Goal: Task Accomplishment & Management: Manage account settings

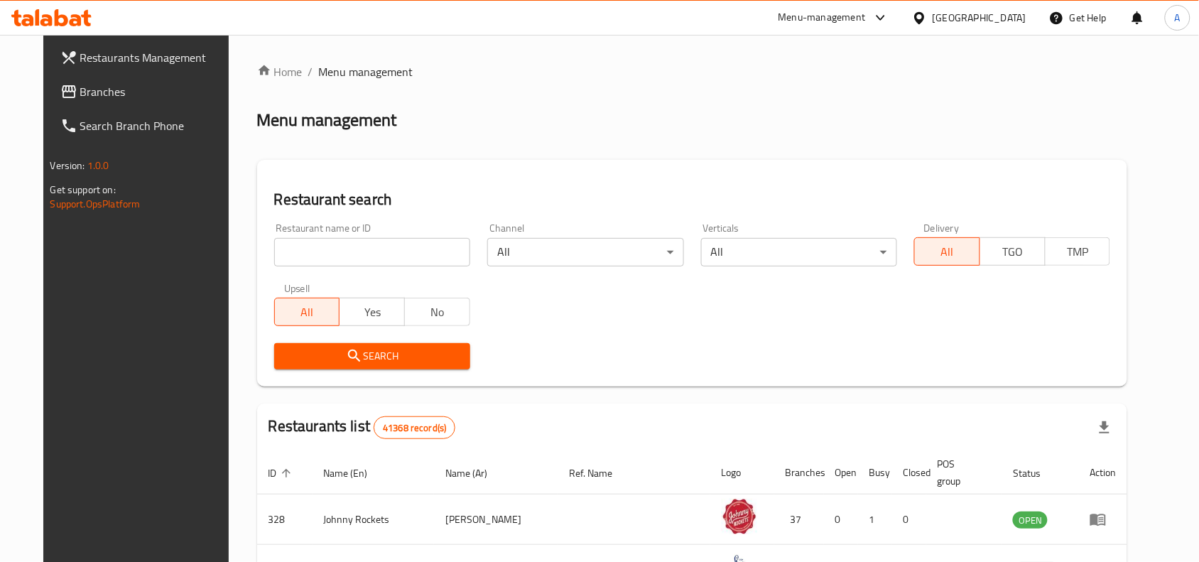
click at [969, 11] on div "[GEOGRAPHIC_DATA]" at bounding box center [979, 18] width 94 height 16
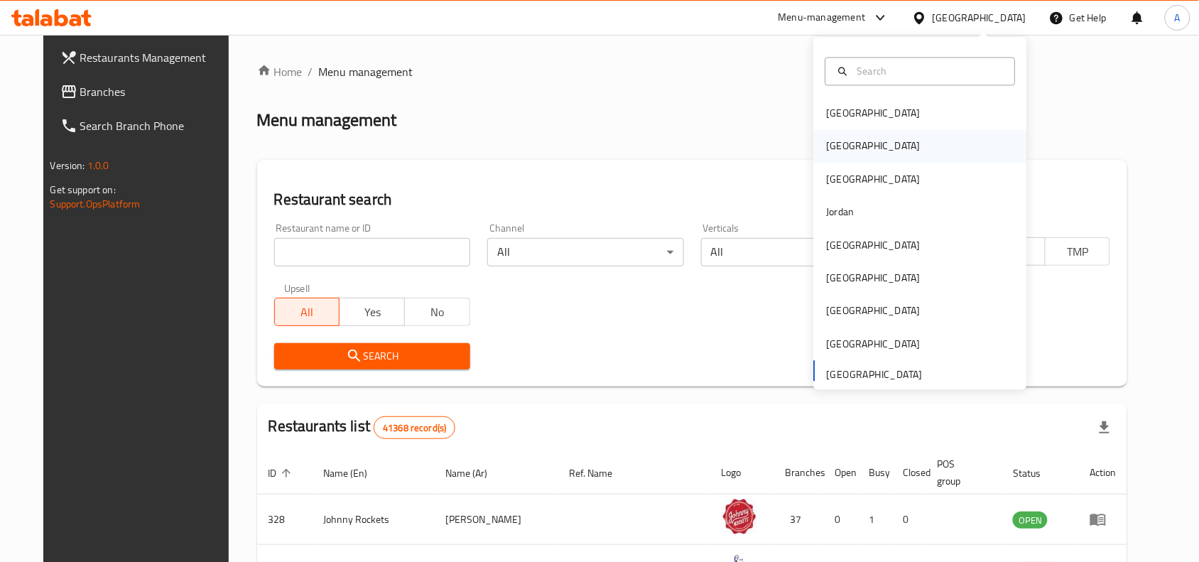
click at [847, 149] on div "[GEOGRAPHIC_DATA]" at bounding box center [873, 146] width 116 height 33
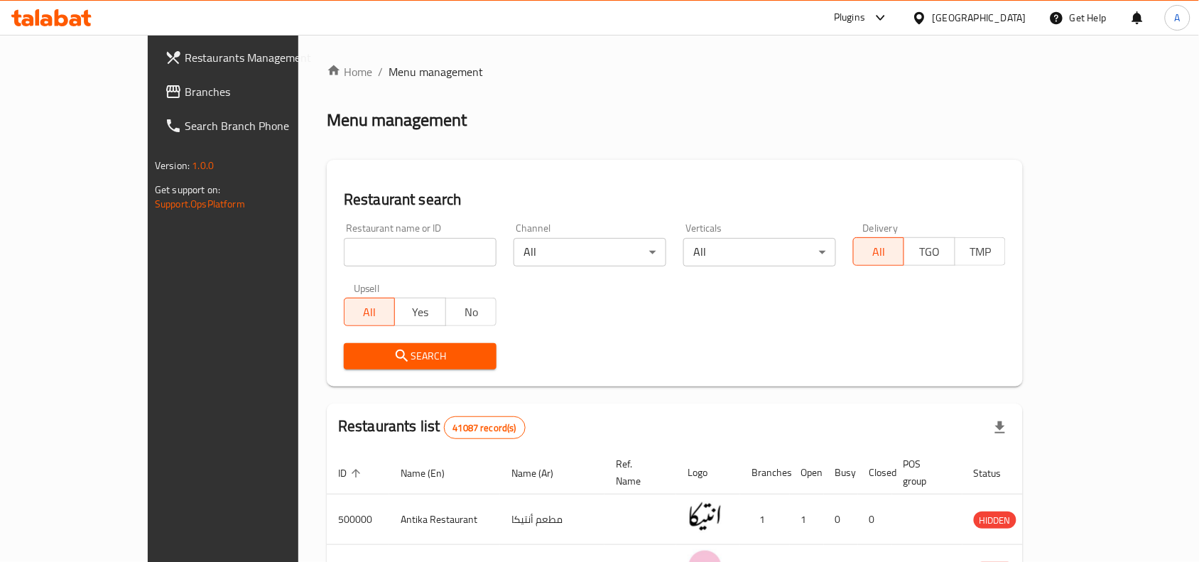
click at [889, 18] on icon at bounding box center [880, 17] width 17 height 17
click at [812, 104] on div "Agent Campaigns Center" at bounding box center [811, 96] width 107 height 16
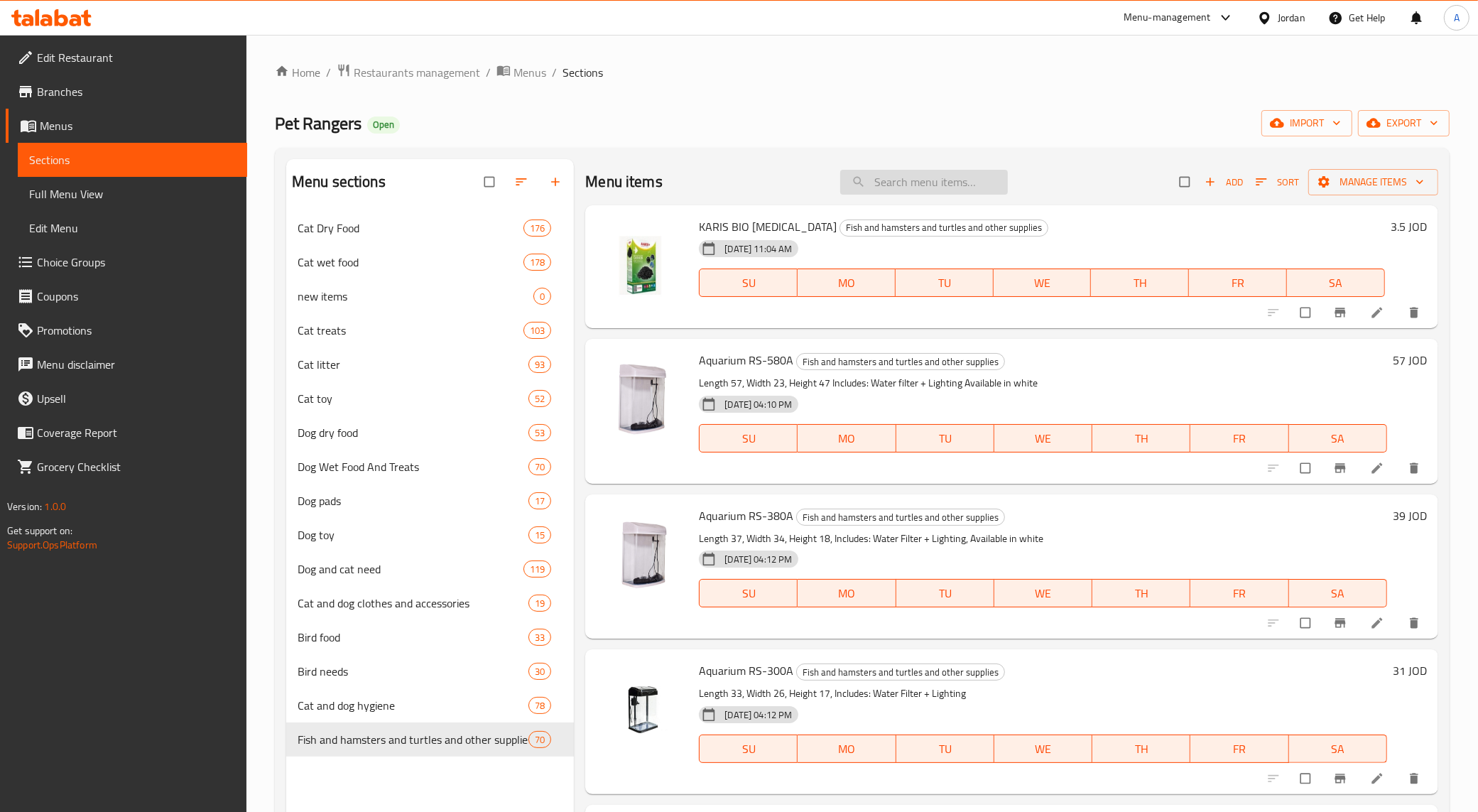
click at [883, 179] on input "search" at bounding box center [924, 182] width 168 height 25
paste input "schesir adult chicken 1.5kg cat dry"
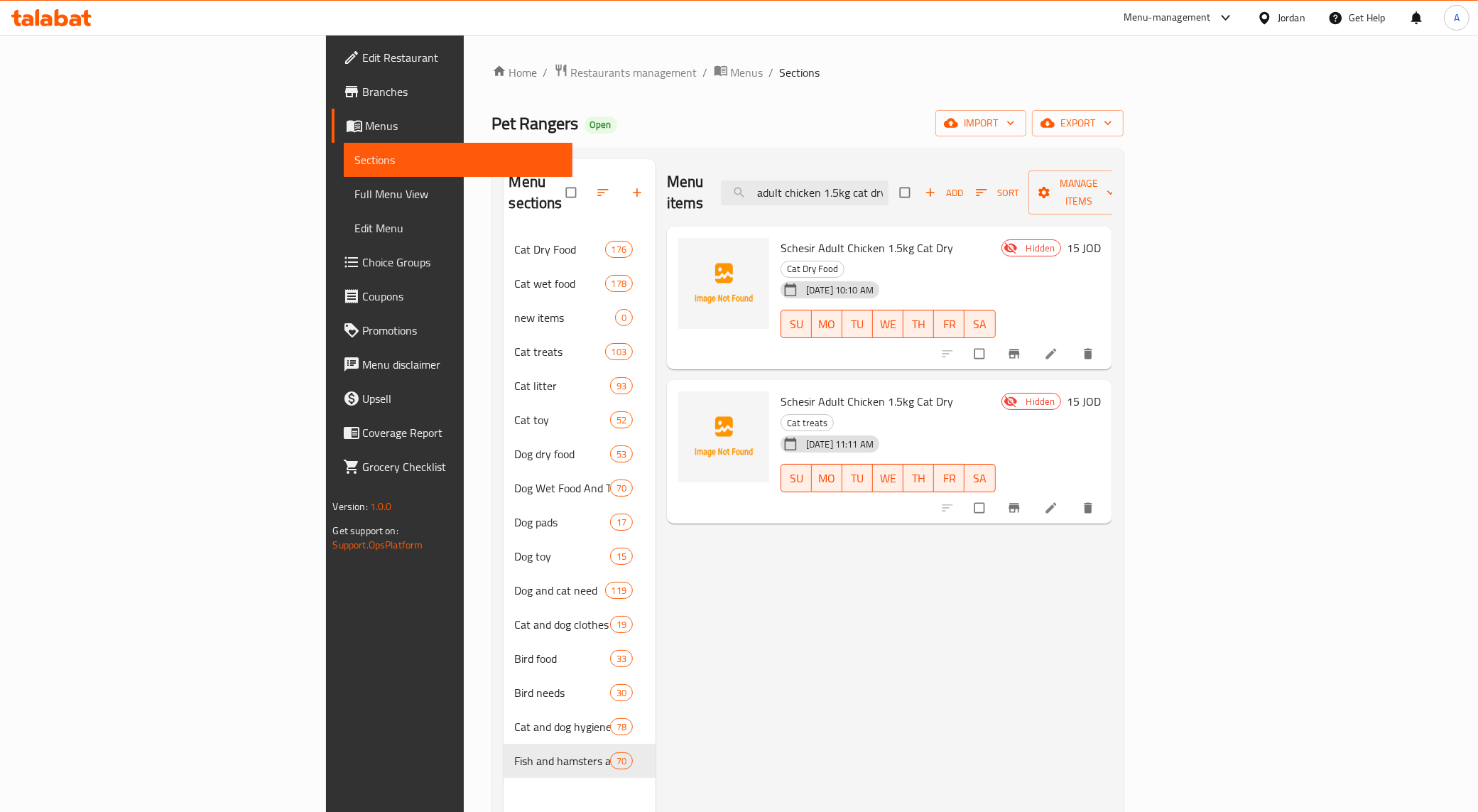
type input "schesir adult chicken 1.5kg cat dry"
click at [833, 415] on span "Cat treats" at bounding box center [807, 423] width 52 height 16
click at [996, 494] on input "checkbox" at bounding box center [981, 507] width 30 height 27
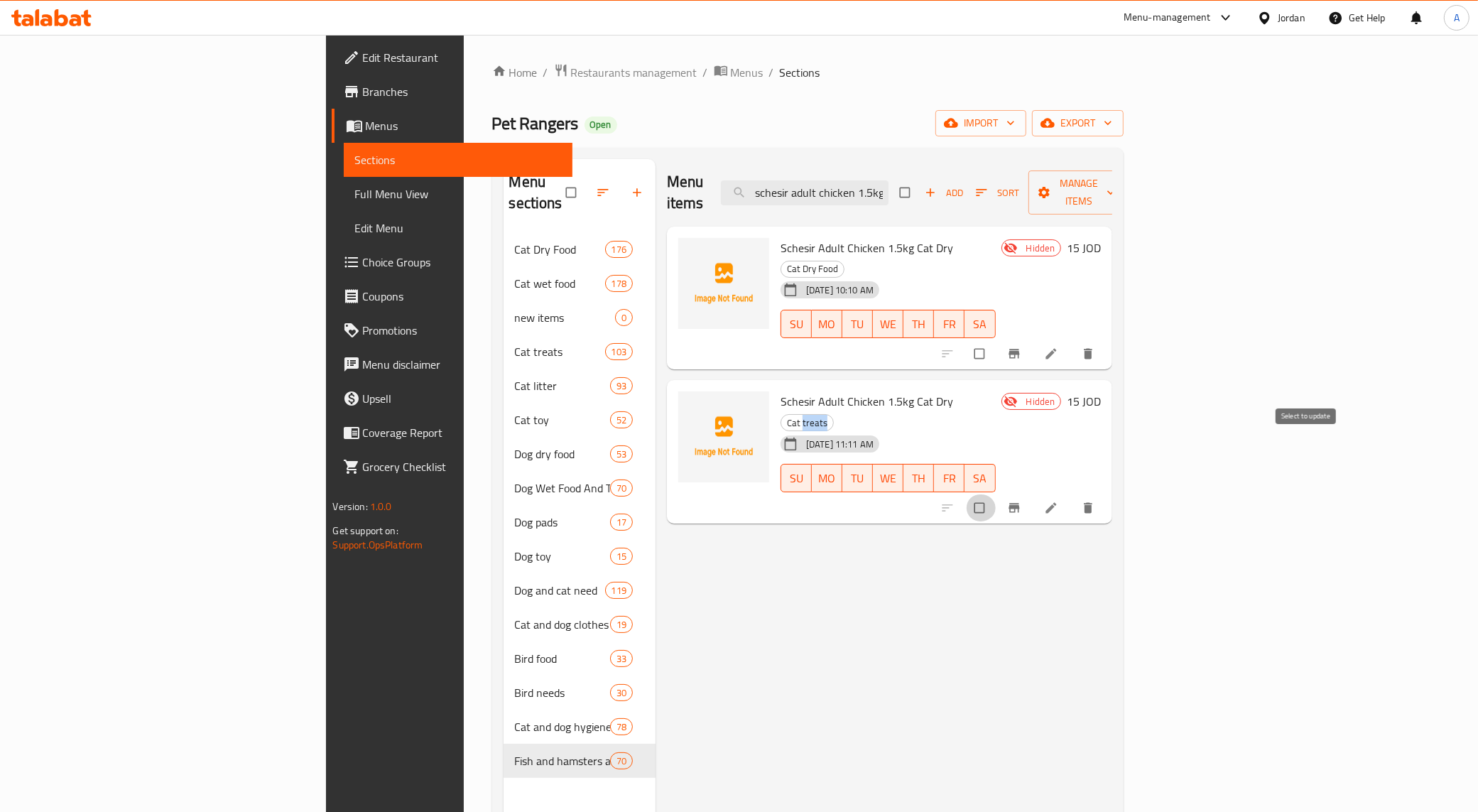
checkbox input "true"
click at [1095, 501] on icon "delete" at bounding box center [1088, 508] width 14 height 14
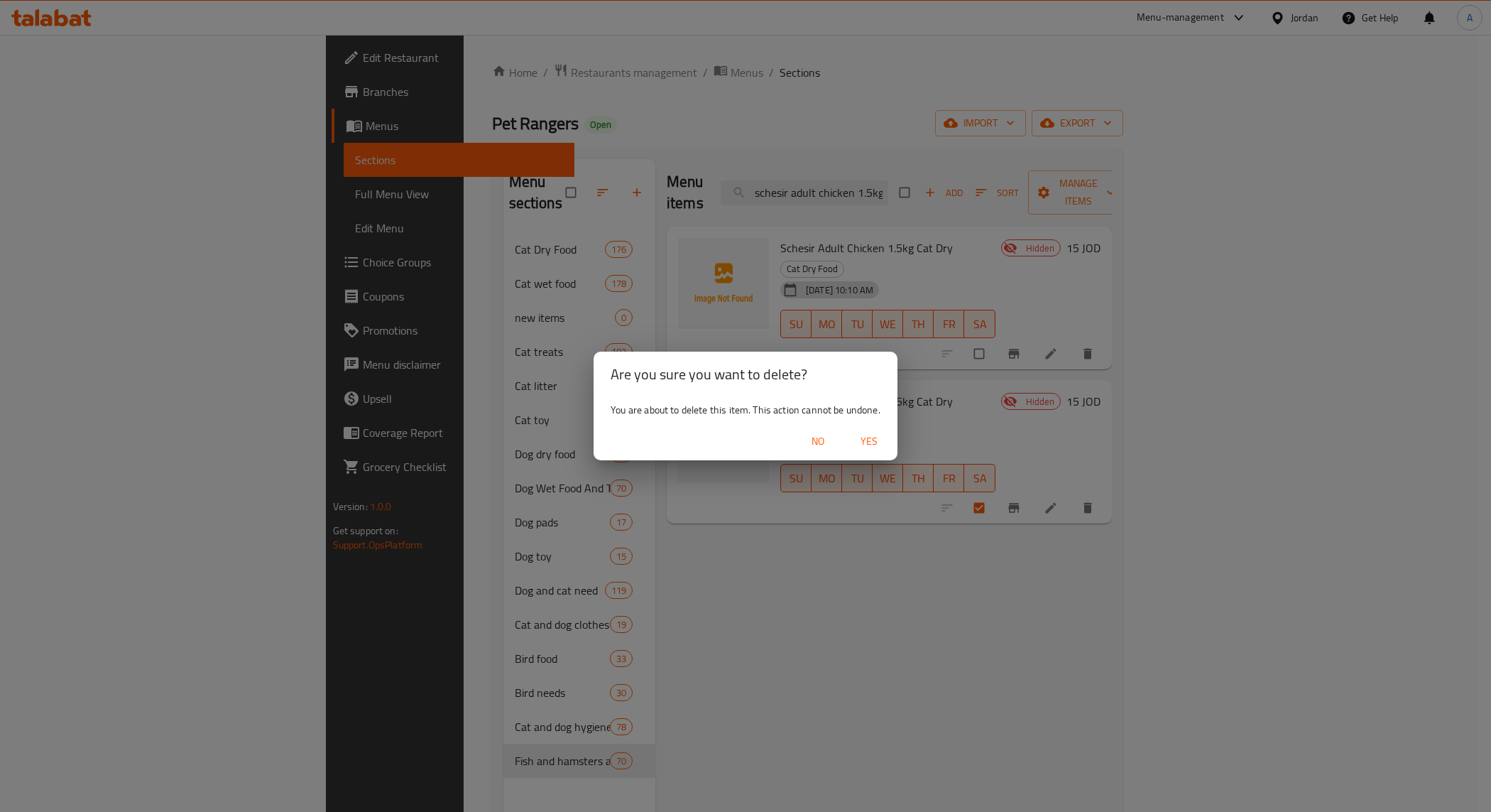
click at [819, 447] on span "No" at bounding box center [818, 441] width 34 height 18
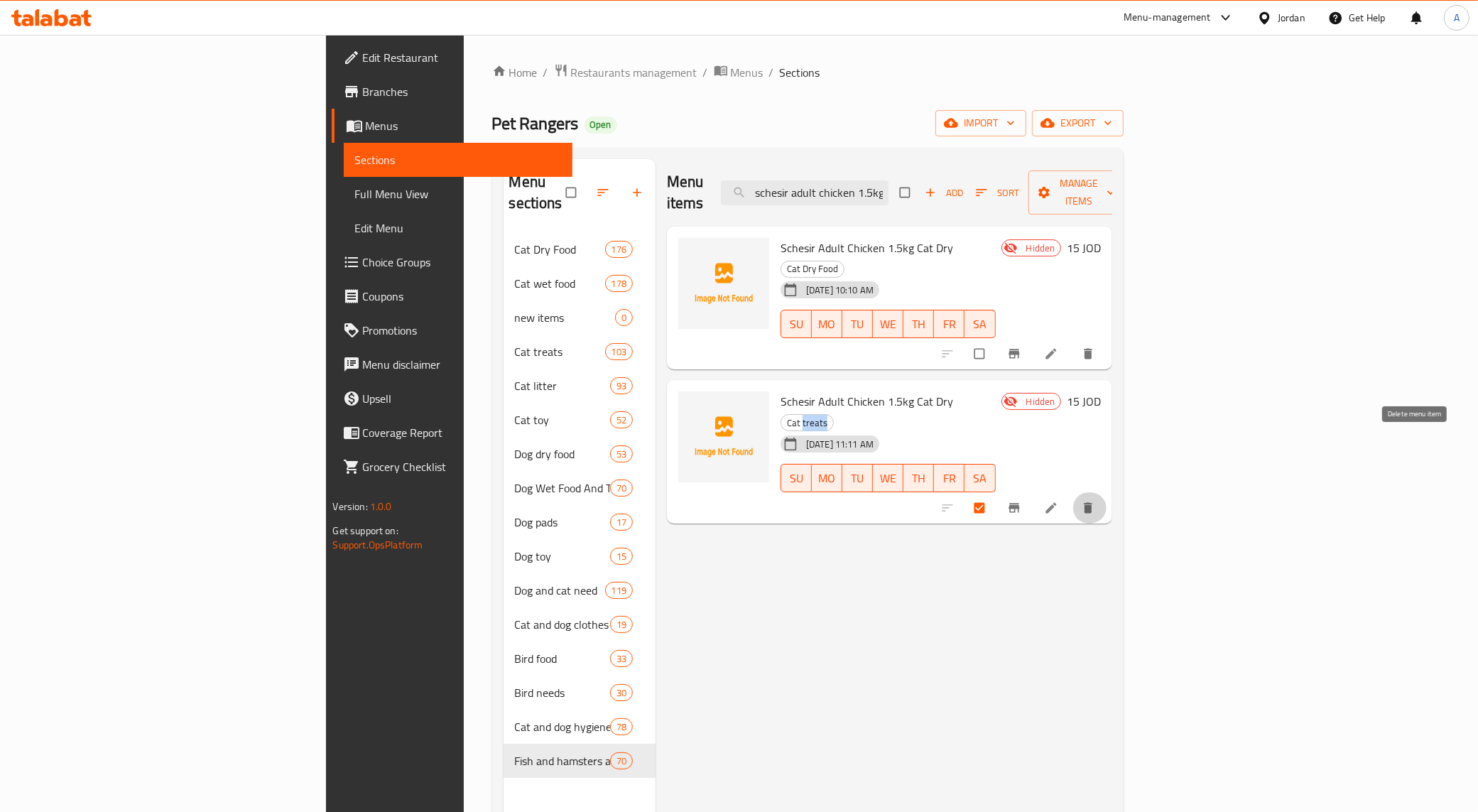
click at [1093, 503] on icon "delete" at bounding box center [1088, 508] width 9 height 11
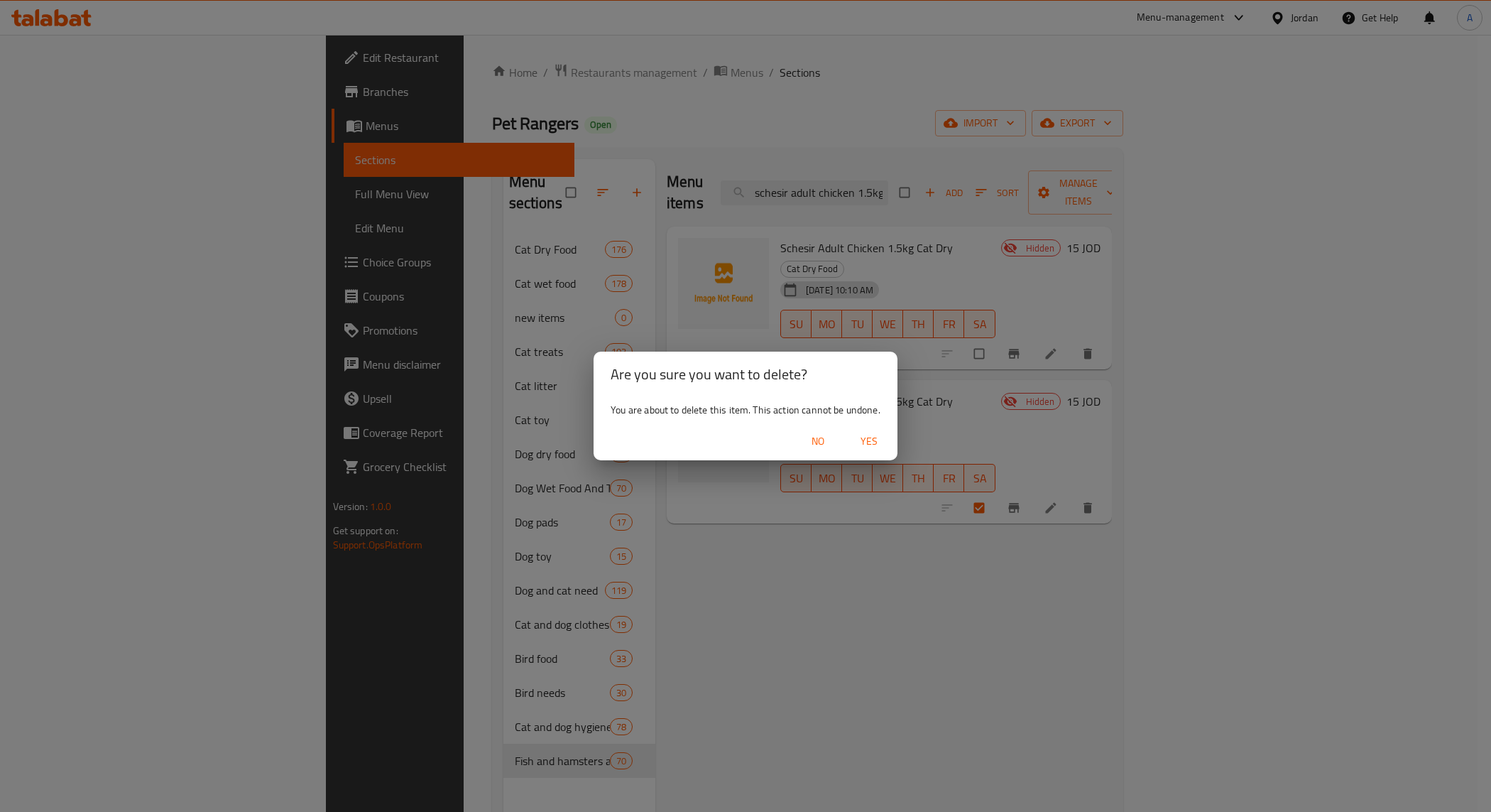
click at [871, 438] on span "Yes" at bounding box center [869, 441] width 34 height 18
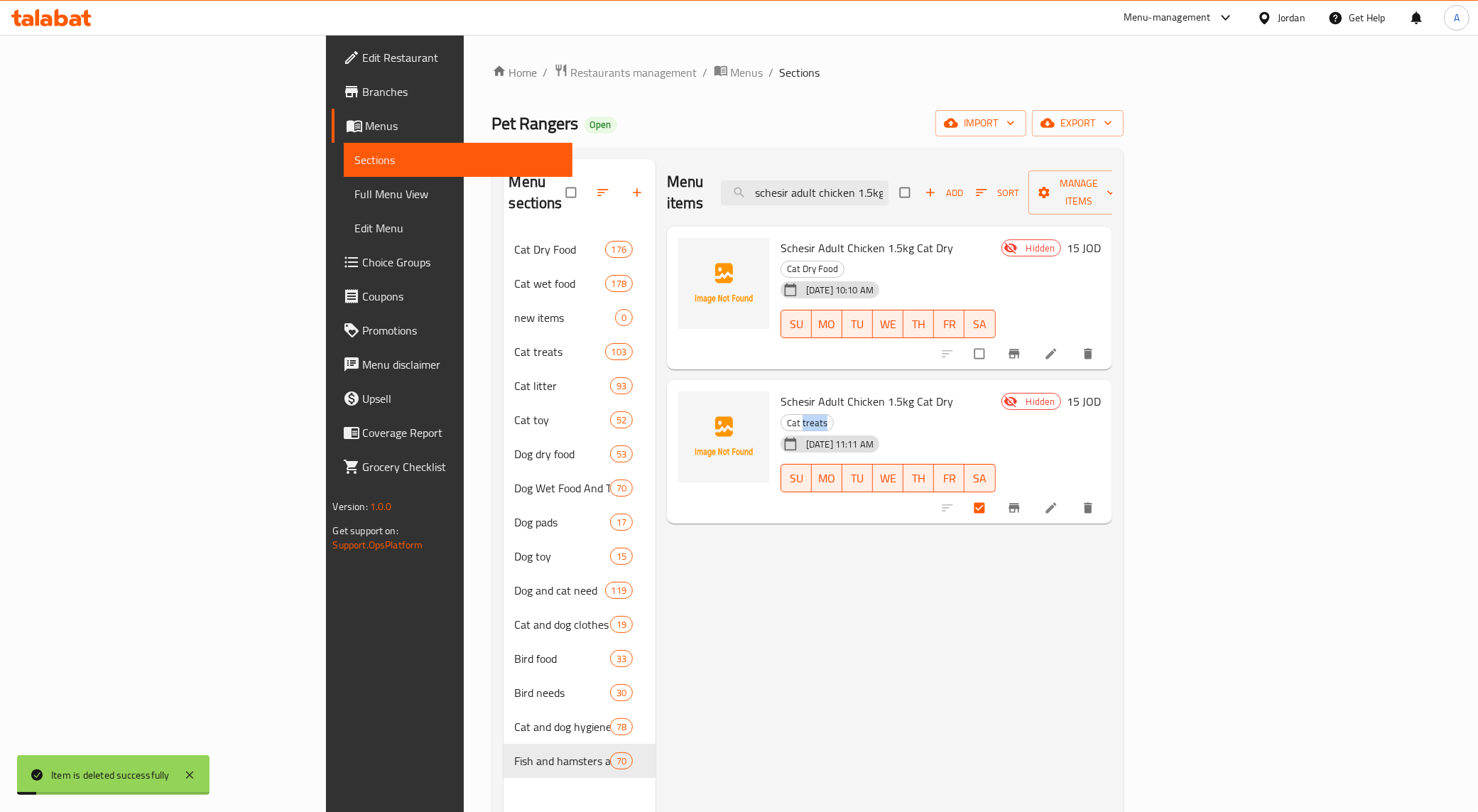
checkbox input "true"
